Goal: Transaction & Acquisition: Subscribe to service/newsletter

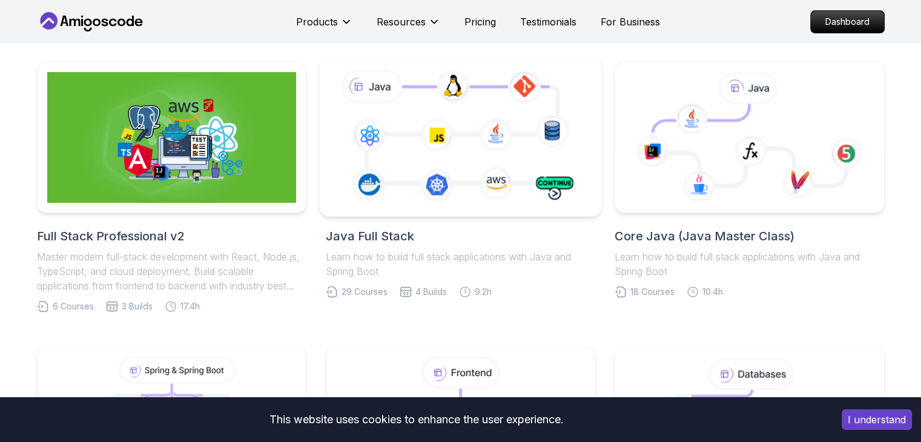
scroll to position [269, 0]
drag, startPoint x: 0, startPoint y: 0, endPoint x: 406, endPoint y: 157, distance: 435.5
click at [406, 157] on icon at bounding box center [460, 137] width 256 height 142
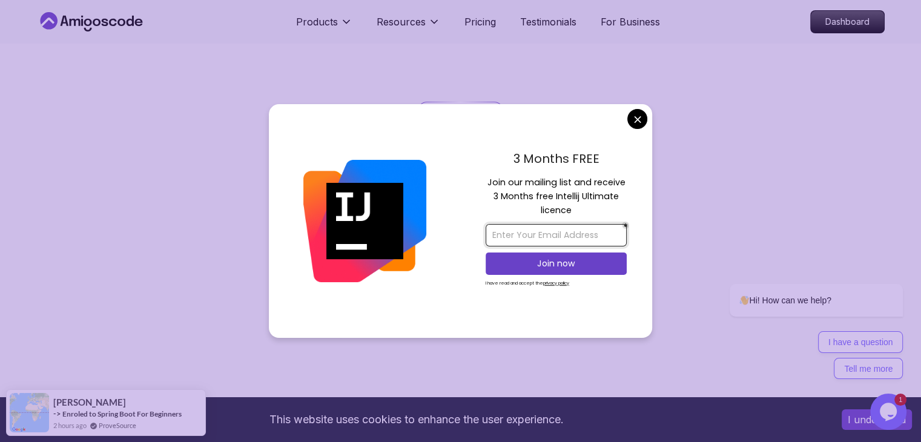
click at [567, 236] on input "email" at bounding box center [556, 235] width 141 height 22
drag, startPoint x: 639, startPoint y: 108, endPoint x: 639, endPoint y: 115, distance: 6.7
click at [639, 115] on div "3 Months FREE Join our mailing list and receive 3 Months free Intellij Ultimate…" at bounding box center [460, 221] width 383 height 234
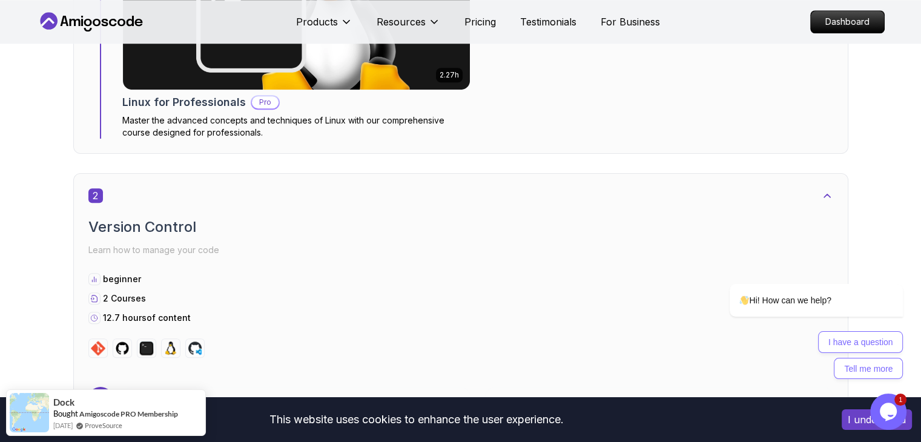
scroll to position [1216, 0]
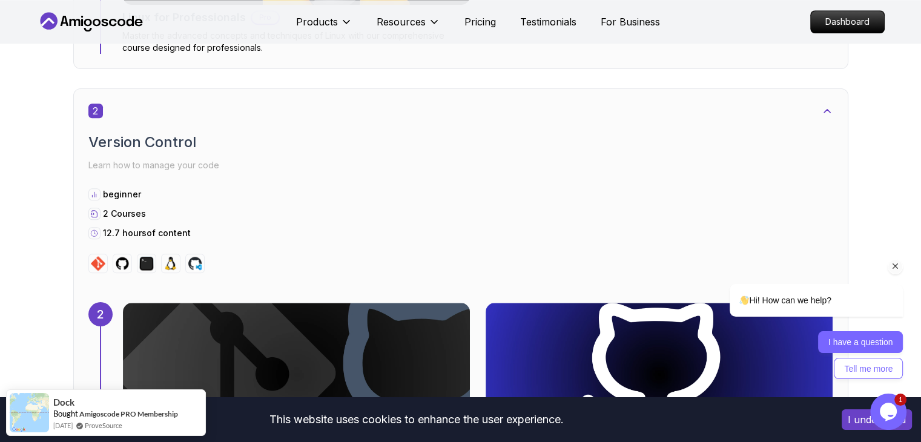
click at [857, 340] on button "I have a question" at bounding box center [860, 342] width 85 height 22
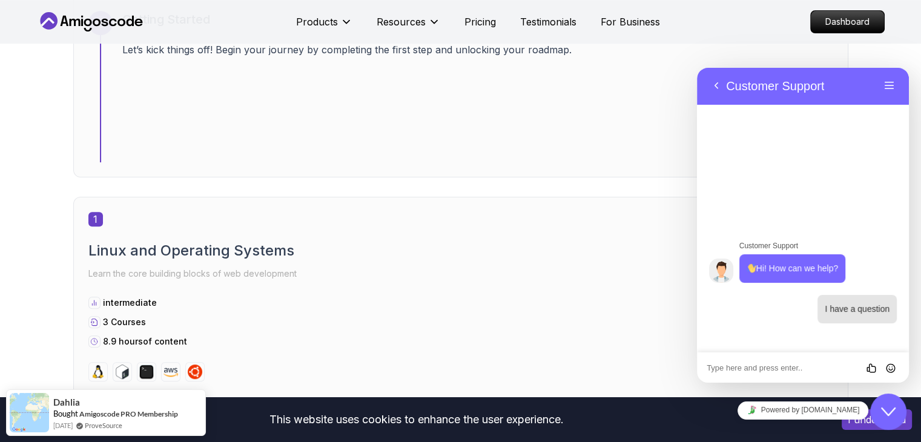
scroll to position [467, 0]
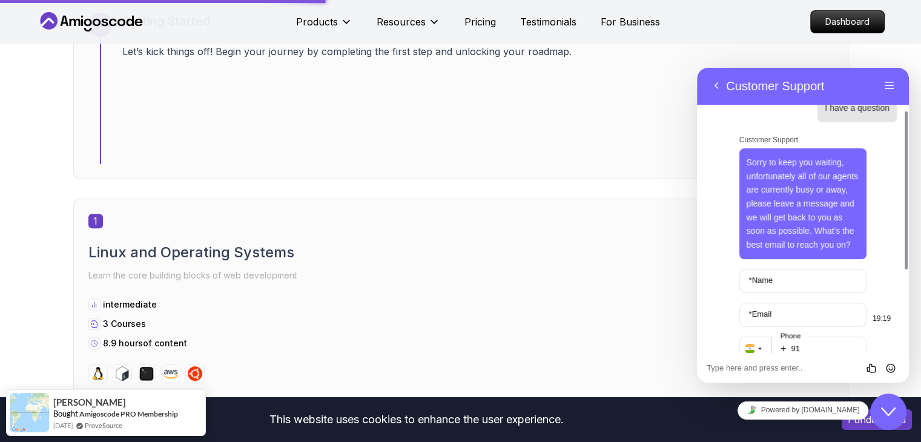
scroll to position [77, 0]
click at [741, 242] on div "Sorry to keep you waiting, unfortunately all of our agents are currently busy o…" at bounding box center [803, 203] width 128 height 110
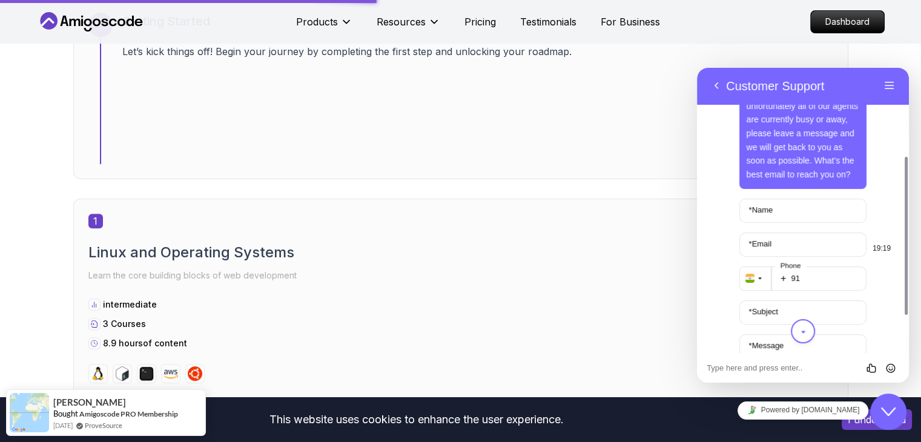
scroll to position [153, 0]
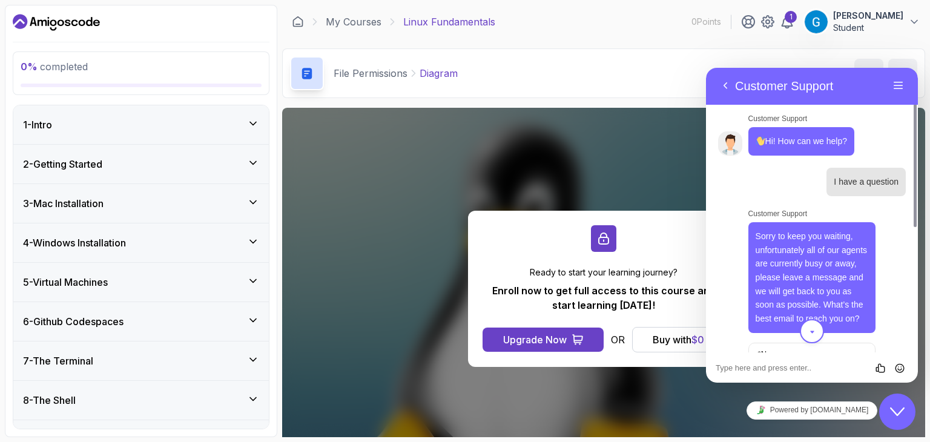
click at [209, 122] on div "1 - Intro" at bounding box center [141, 124] width 236 height 15
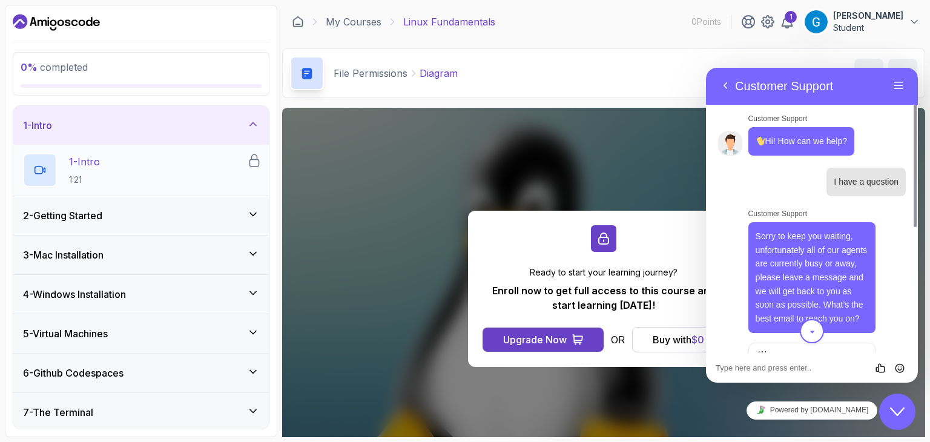
click at [194, 163] on div "1 - Intro 1:21" at bounding box center [135, 170] width 224 height 34
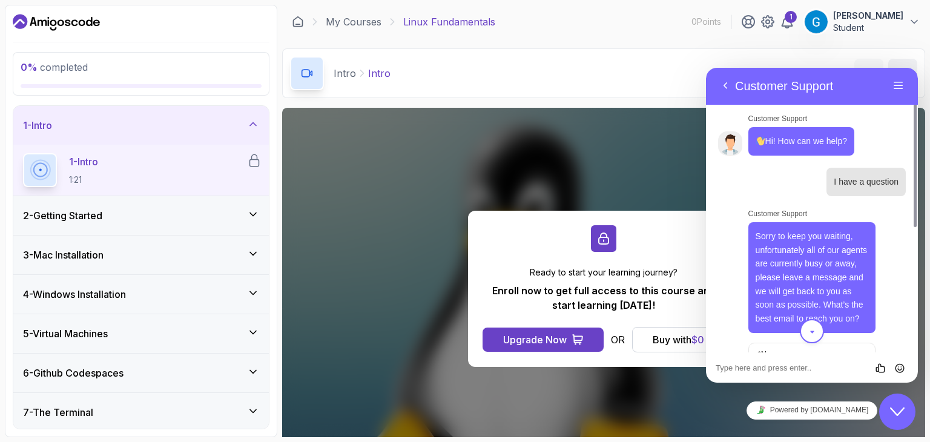
scroll to position [116, 0]
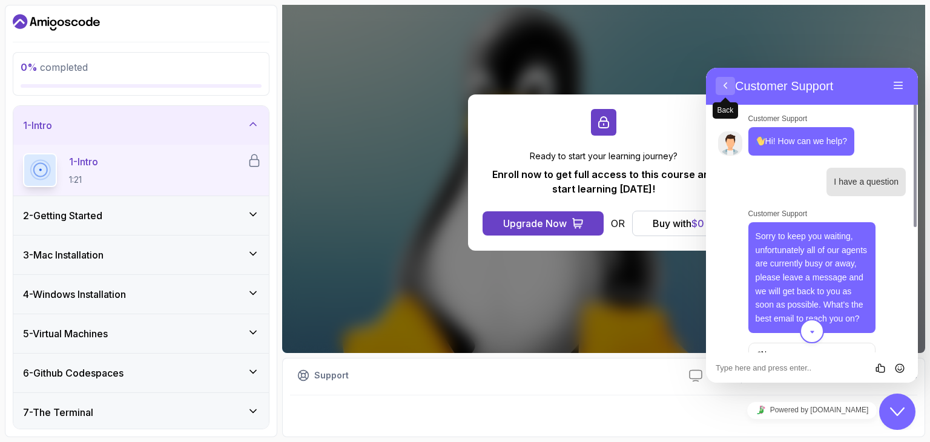
click at [724, 82] on button "Back" at bounding box center [725, 86] width 19 height 18
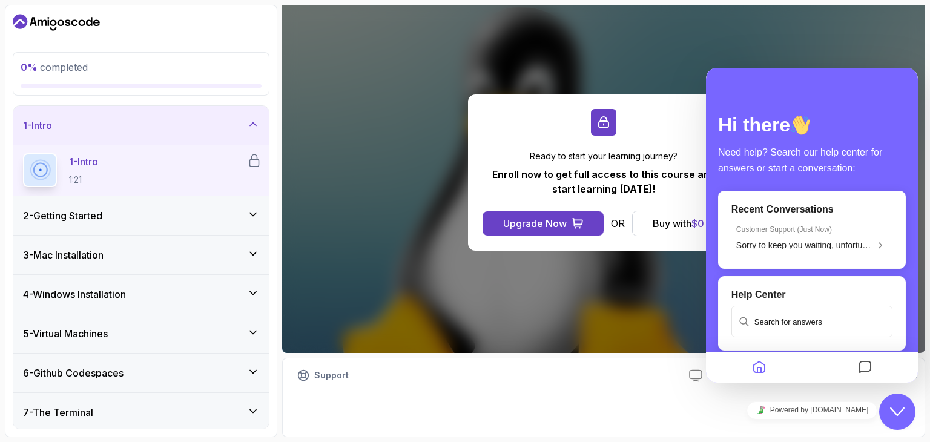
click at [610, 64] on div "Ready to start your learning journey? Enroll now to get full access to this cou…" at bounding box center [603, 172] width 643 height 361
click at [896, 406] on icon "Close Chat This icon closes the chat window." at bounding box center [897, 411] width 15 height 15
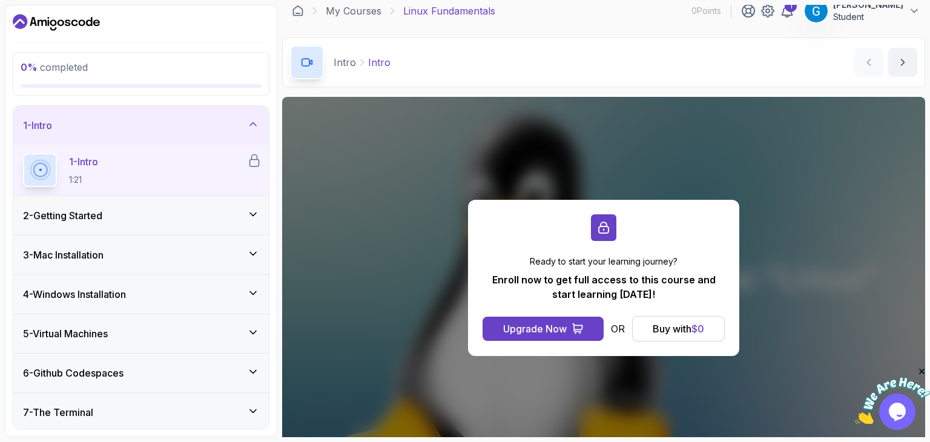
scroll to position [0, 0]
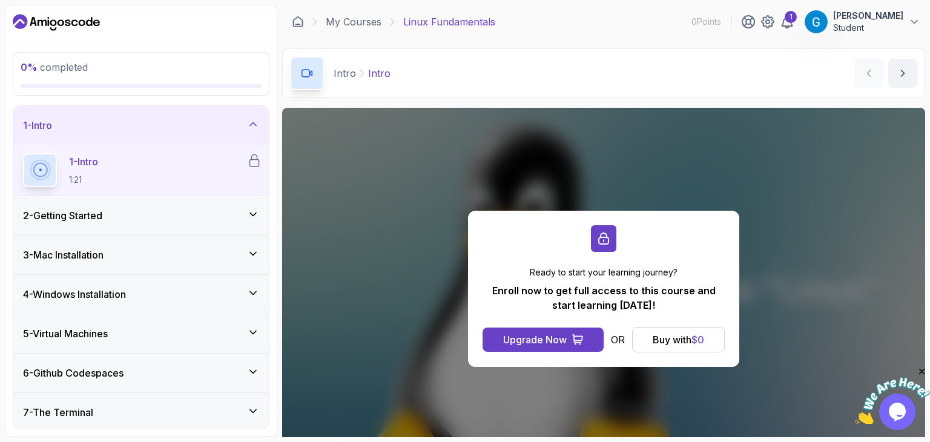
click at [652, 278] on p "Ready to start your learning journey?" at bounding box center [604, 272] width 242 height 12
click at [649, 337] on button "Buy with $ 0" at bounding box center [678, 339] width 93 height 25
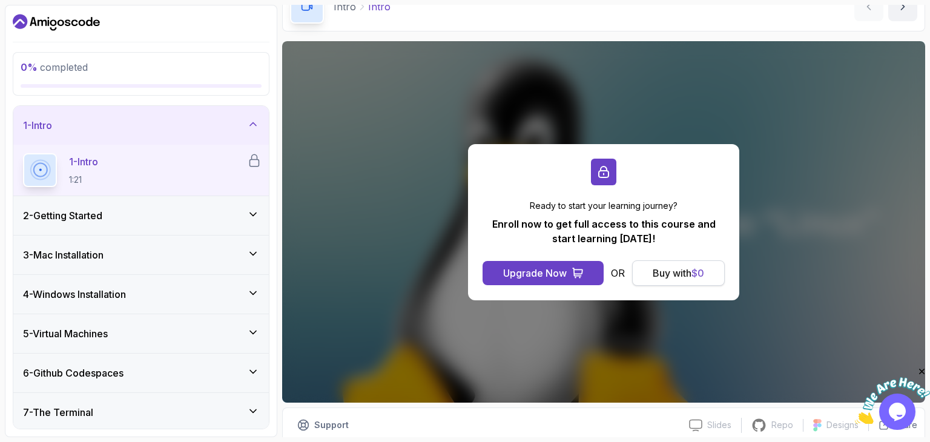
scroll to position [92, 0]
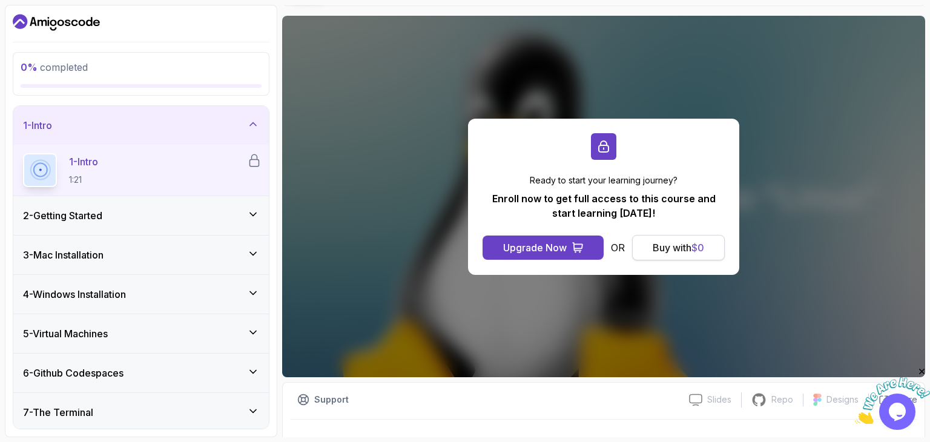
click at [657, 240] on div "Buy with $ 0" at bounding box center [678, 247] width 51 height 15
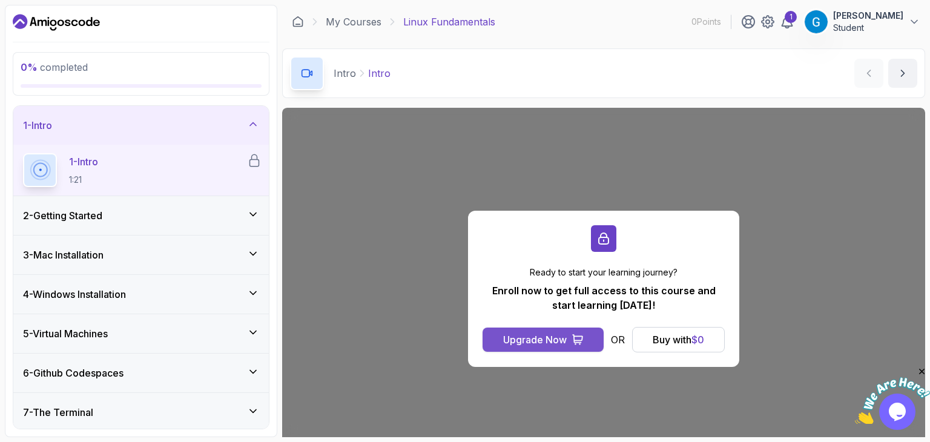
scroll to position [116, 0]
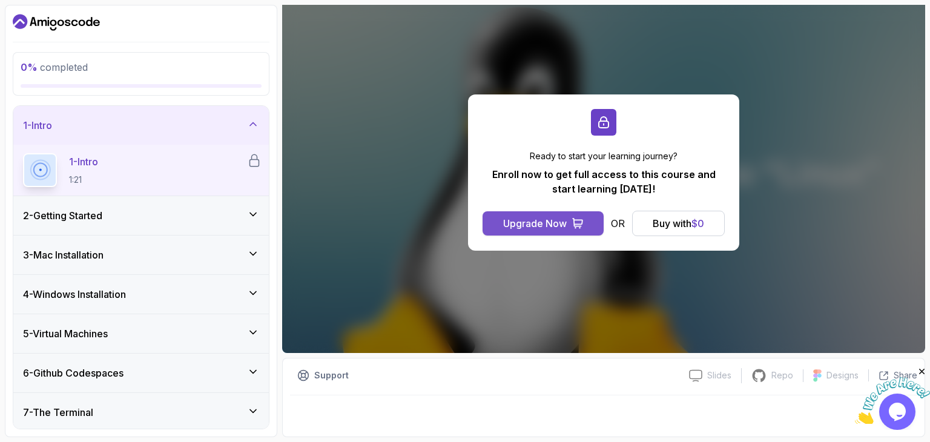
click at [526, 221] on div "Upgrade Now" at bounding box center [535, 223] width 64 height 15
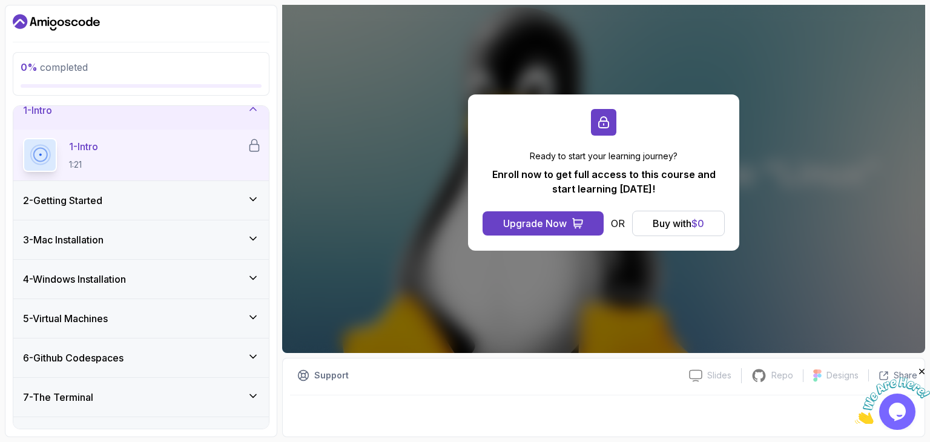
scroll to position [0, 0]
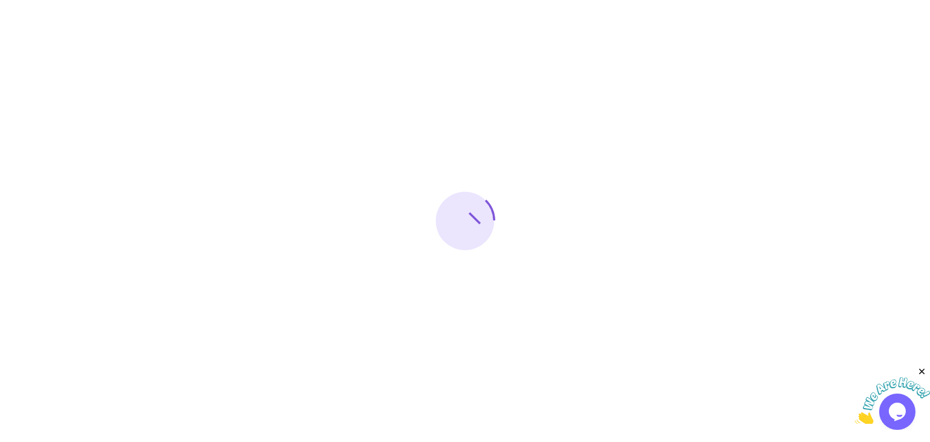
click at [154, 240] on div at bounding box center [465, 221] width 930 height 442
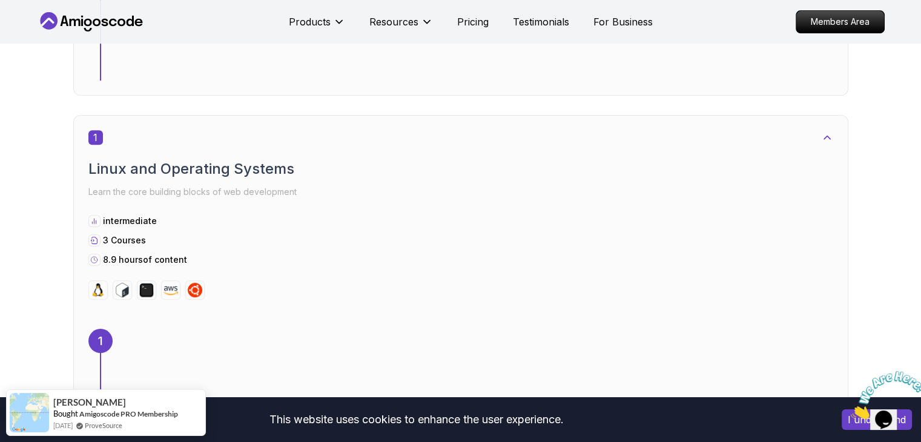
scroll to position [550, 0]
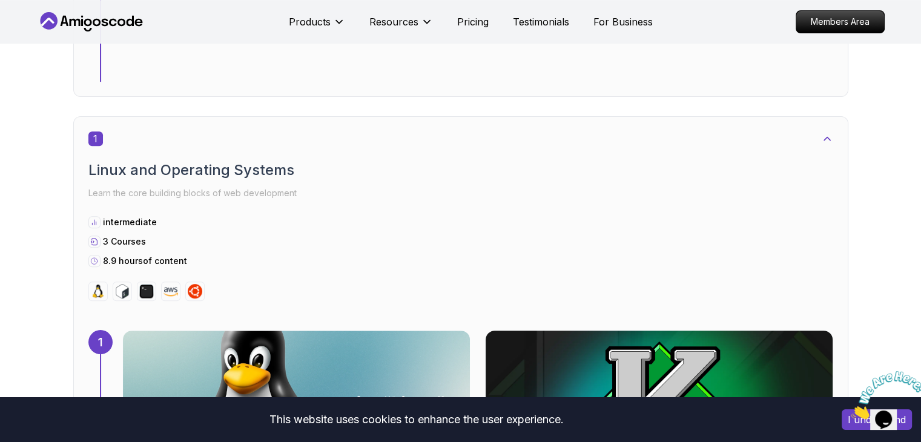
click at [673, 327] on img at bounding box center [658, 402] width 364 height 151
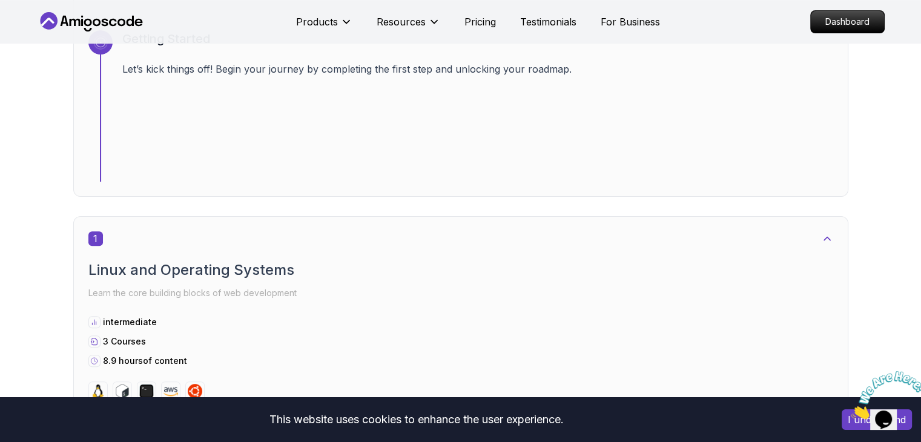
scroll to position [448, 0]
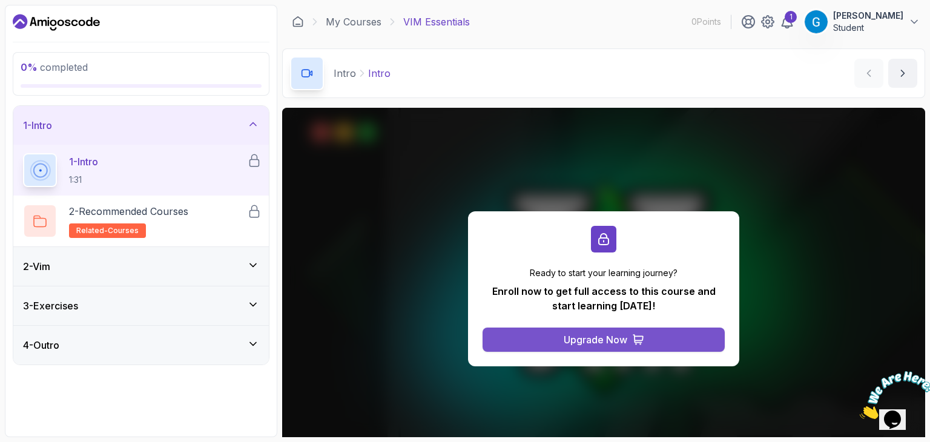
click at [601, 349] on button "Upgrade Now" at bounding box center [604, 340] width 242 height 24
click at [592, 340] on div "Upgrade Now" at bounding box center [596, 339] width 64 height 15
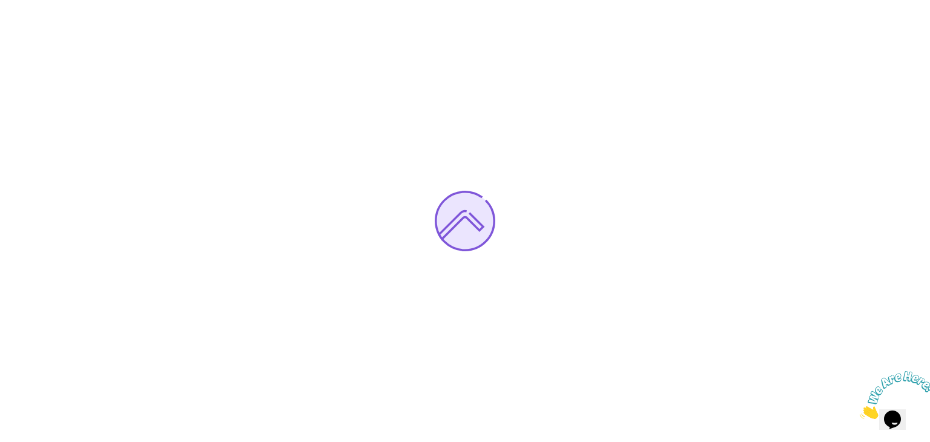
click at [895, 411] on img at bounding box center [897, 395] width 75 height 48
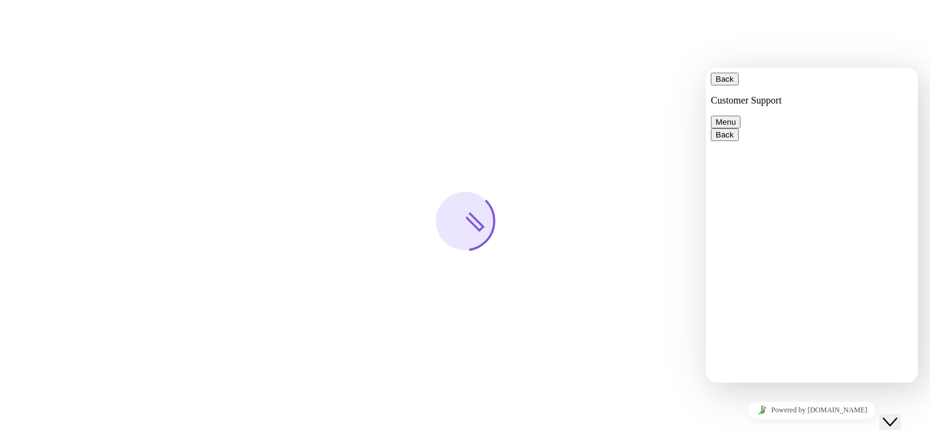
scroll to position [225, 0]
click at [644, 296] on div at bounding box center [465, 221] width 930 height 442
click at [897, 417] on div "Close Chat This icon closes the chat window." at bounding box center [890, 422] width 15 height 15
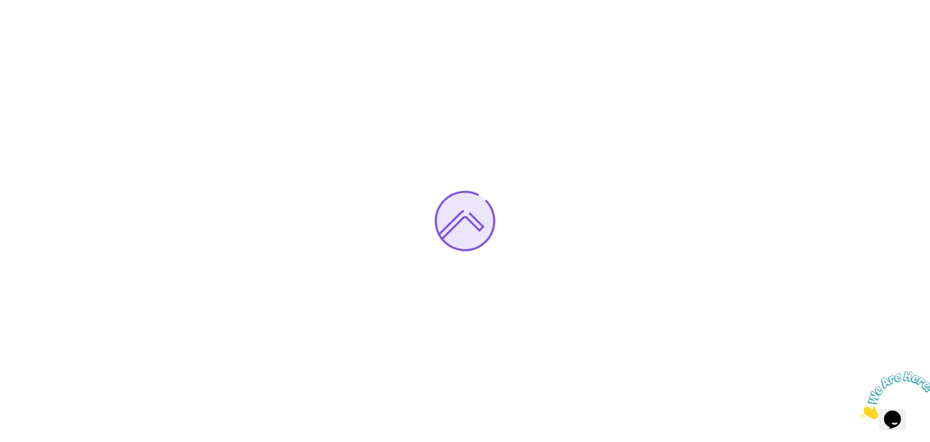
click at [236, 4] on div at bounding box center [465, 221] width 930 height 442
